Goal: Task Accomplishment & Management: Use online tool/utility

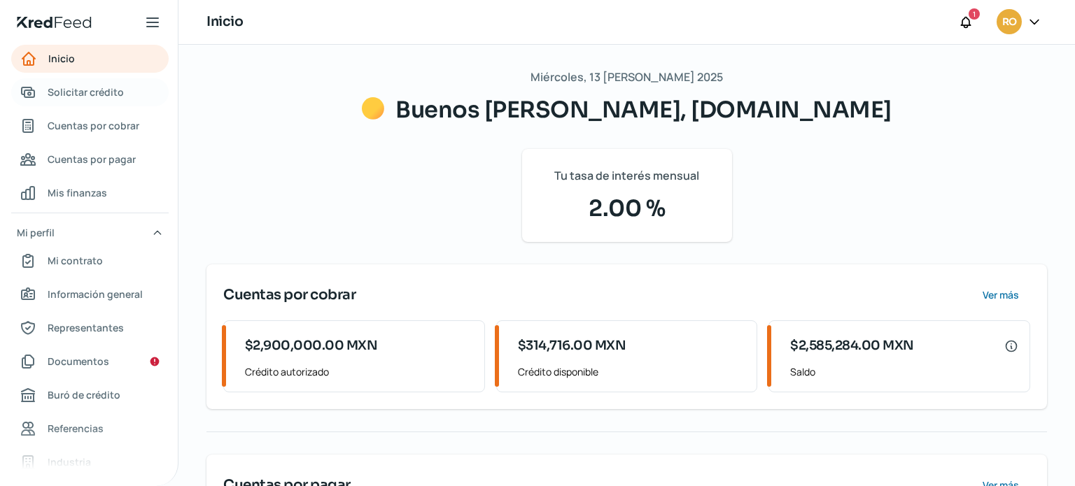
click at [90, 102] on link "Solicitar crédito" at bounding box center [89, 92] width 157 height 28
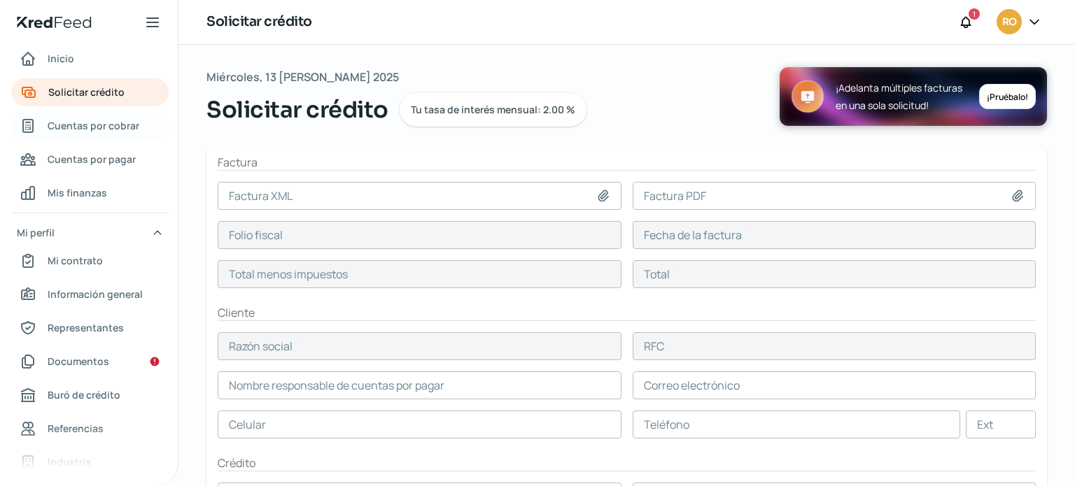
click at [83, 134] on span "Cuentas por cobrar" at bounding box center [94, 125] width 92 height 17
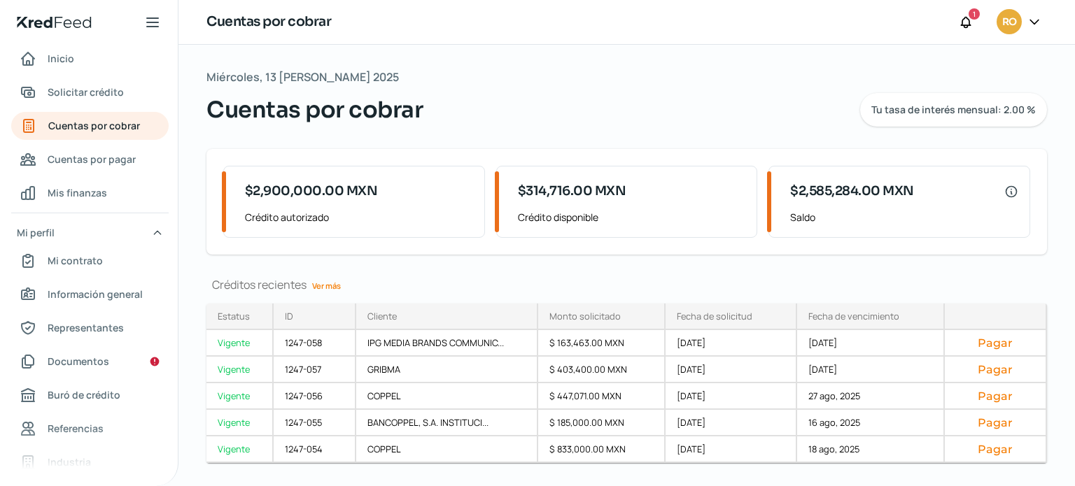
click at [326, 282] on link "Ver más" at bounding box center [326, 286] width 40 height 22
